Goal: Communication & Community: Answer question/provide support

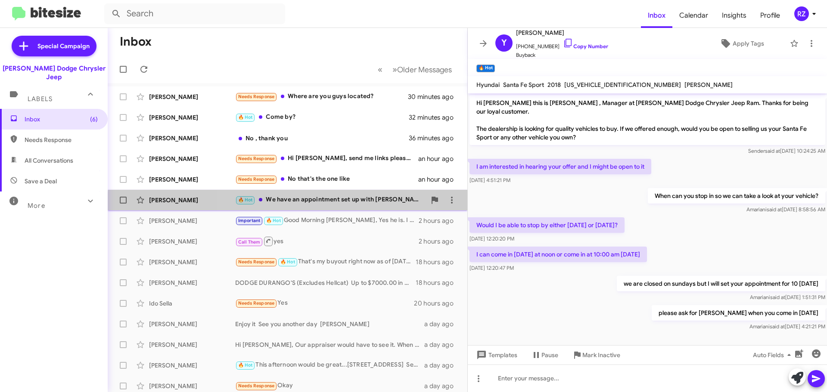
click at [334, 206] on div "[PERSON_NAME] 🔥 Hot We have an appointment set up with [PERSON_NAME] for [DATE]…" at bounding box center [288, 200] width 346 height 17
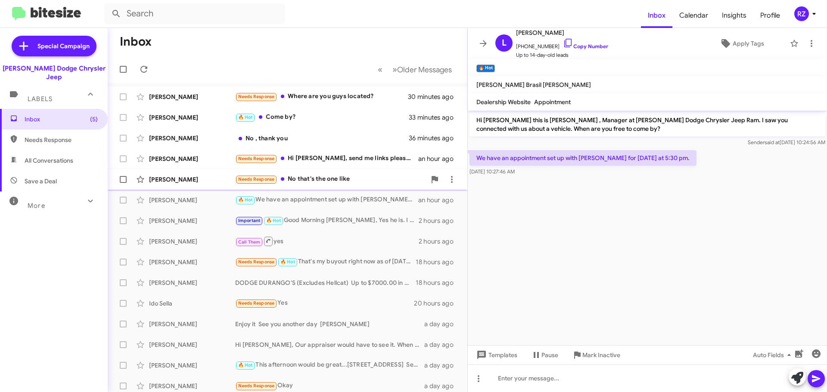
click at [373, 180] on div "Needs Response No that's the one like" at bounding box center [330, 179] width 191 height 10
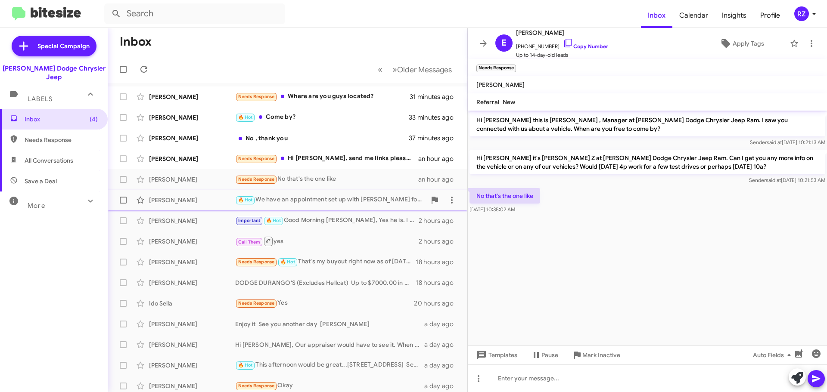
click at [408, 204] on div "🔥 Hot We have an appointment set up with [PERSON_NAME] for [DATE] at 5:30 pm." at bounding box center [330, 200] width 191 height 10
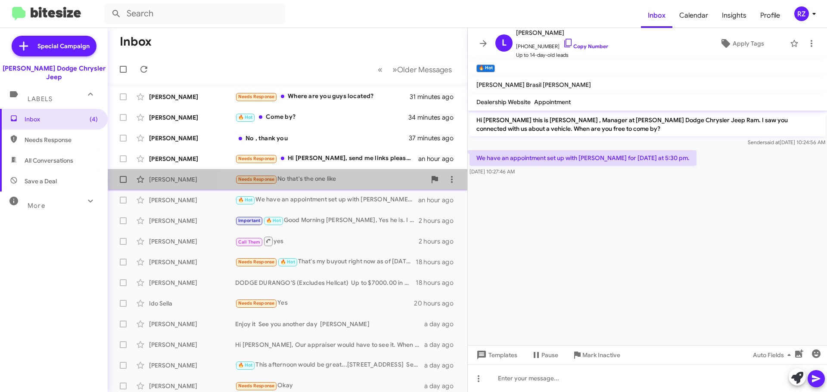
click at [388, 180] on div "Needs Response No that's the one like" at bounding box center [330, 179] width 191 height 10
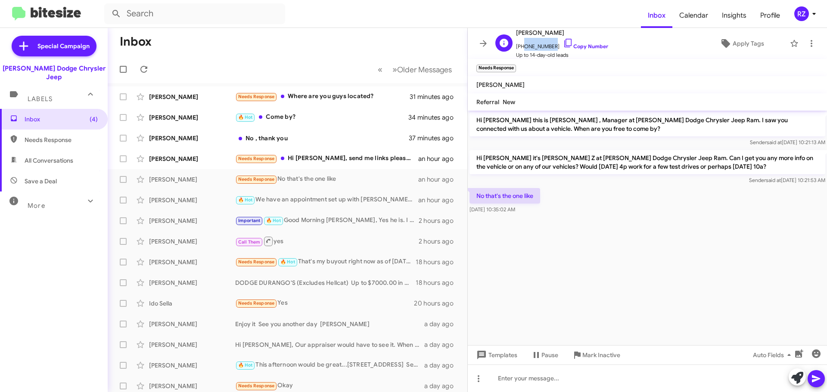
drag, startPoint x: 546, startPoint y: 47, endPoint x: 522, endPoint y: 48, distance: 24.2
click at [522, 48] on span "[PHONE_NUMBER] Copy Number" at bounding box center [562, 44] width 92 height 13
copy span "3473861815"
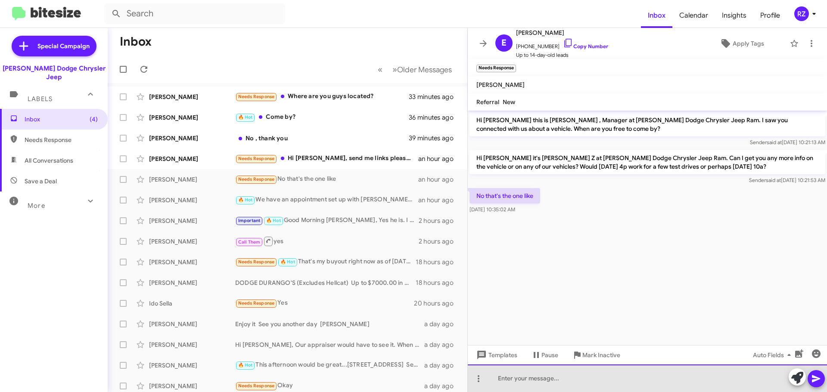
click at [519, 380] on div at bounding box center [647, 379] width 359 height 28
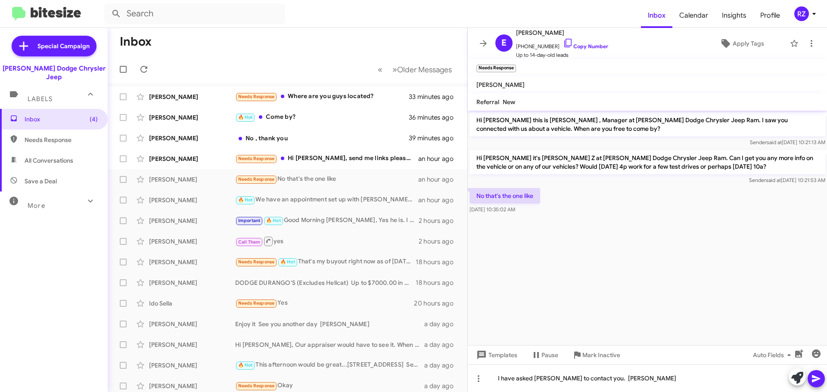
click at [817, 381] on icon at bounding box center [816, 379] width 10 height 10
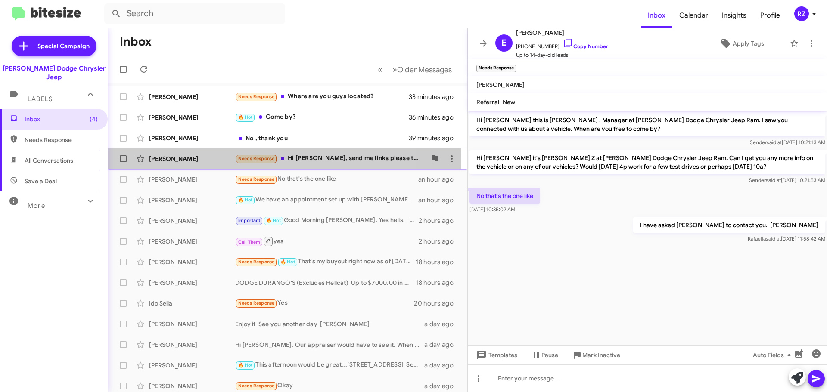
click at [220, 159] on div "[PERSON_NAME]" at bounding box center [192, 159] width 86 height 9
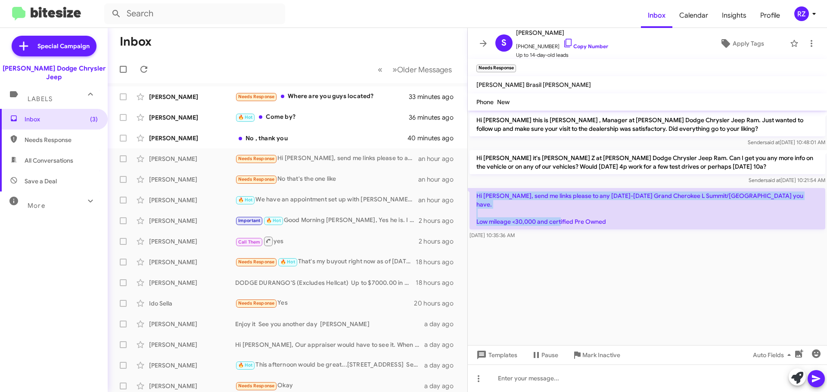
drag, startPoint x: 605, startPoint y: 215, endPoint x: 471, endPoint y: 191, distance: 136.2
click at [471, 191] on p "Hi [PERSON_NAME], send me links please to any [DATE]-[DATE] Grand Cherokee L Su…" at bounding box center [648, 208] width 356 height 41
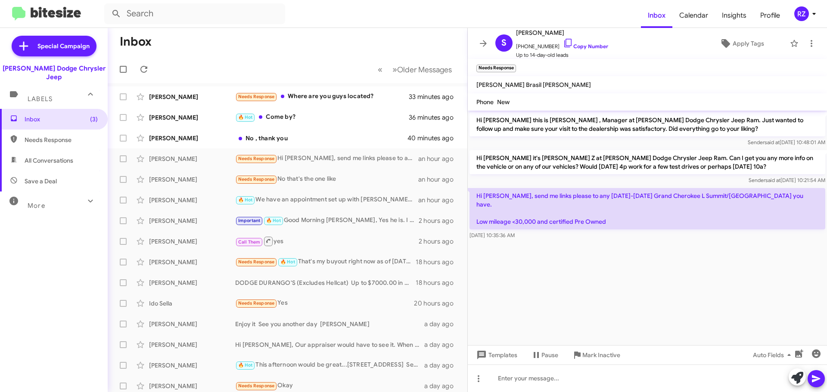
click at [591, 302] on cdk-virtual-scroll-viewport "Hi [PERSON_NAME] this is [PERSON_NAME] , Manager at [PERSON_NAME] Dodge Chrysle…" at bounding box center [647, 228] width 359 height 235
drag, startPoint x: 548, startPoint y: 47, endPoint x: 521, endPoint y: 47, distance: 27.1
click at [521, 47] on span "[PHONE_NUMBER] Copy Number" at bounding box center [562, 44] width 92 height 13
copy span "7328038674"
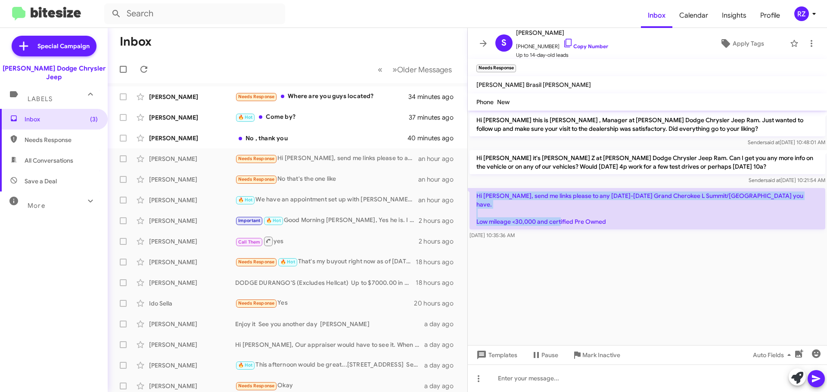
drag, startPoint x: 609, startPoint y: 218, endPoint x: 475, endPoint y: 192, distance: 136.9
click at [475, 192] on p "Hi [PERSON_NAME], send me links please to any [DATE]-[DATE] Grand Cherokee L Su…" at bounding box center [648, 208] width 356 height 41
copy p "Hi [PERSON_NAME], send me links please to any [DATE]-[DATE] Grand Cherokee L Su…"
